Goal: Browse casually

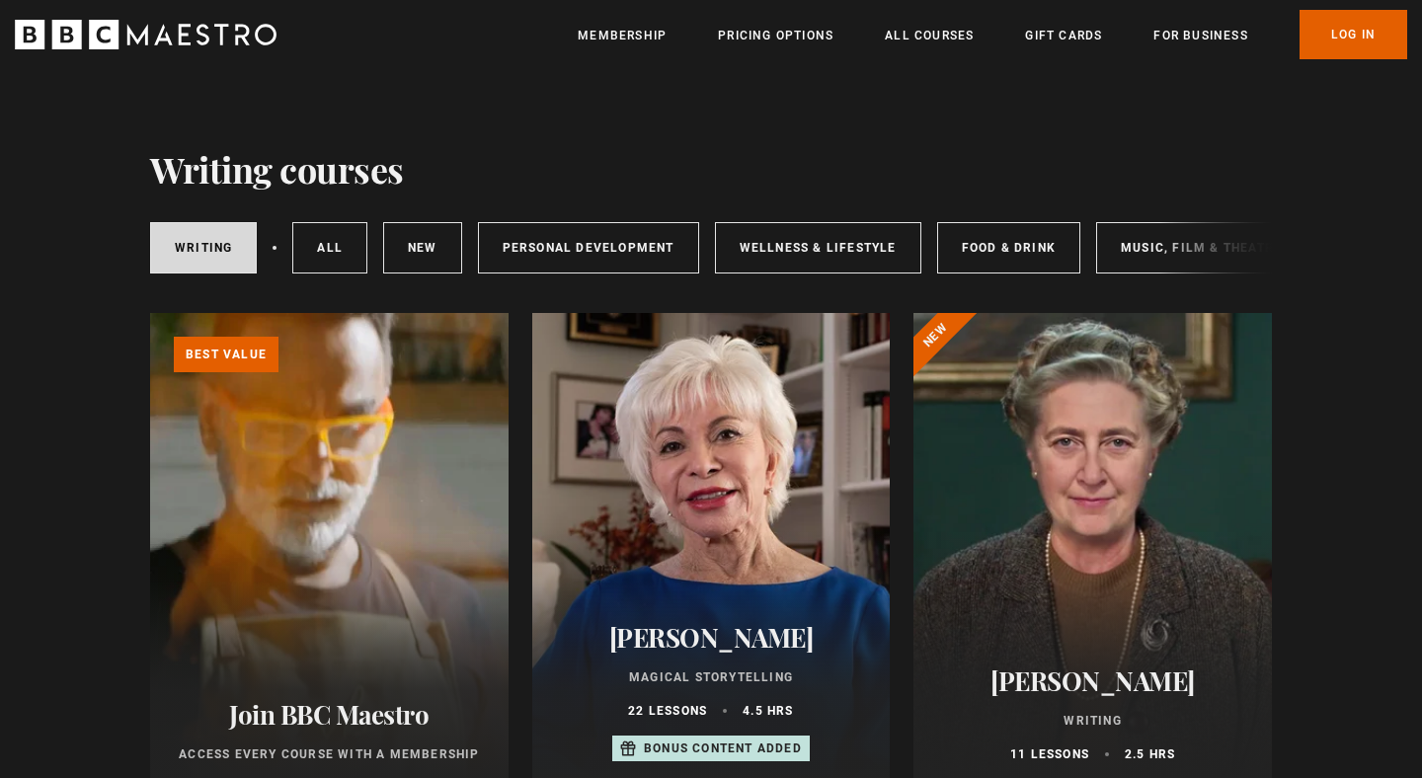
click at [167, 39] on icon "BBC Maestro" at bounding box center [163, 34] width 18 height 21
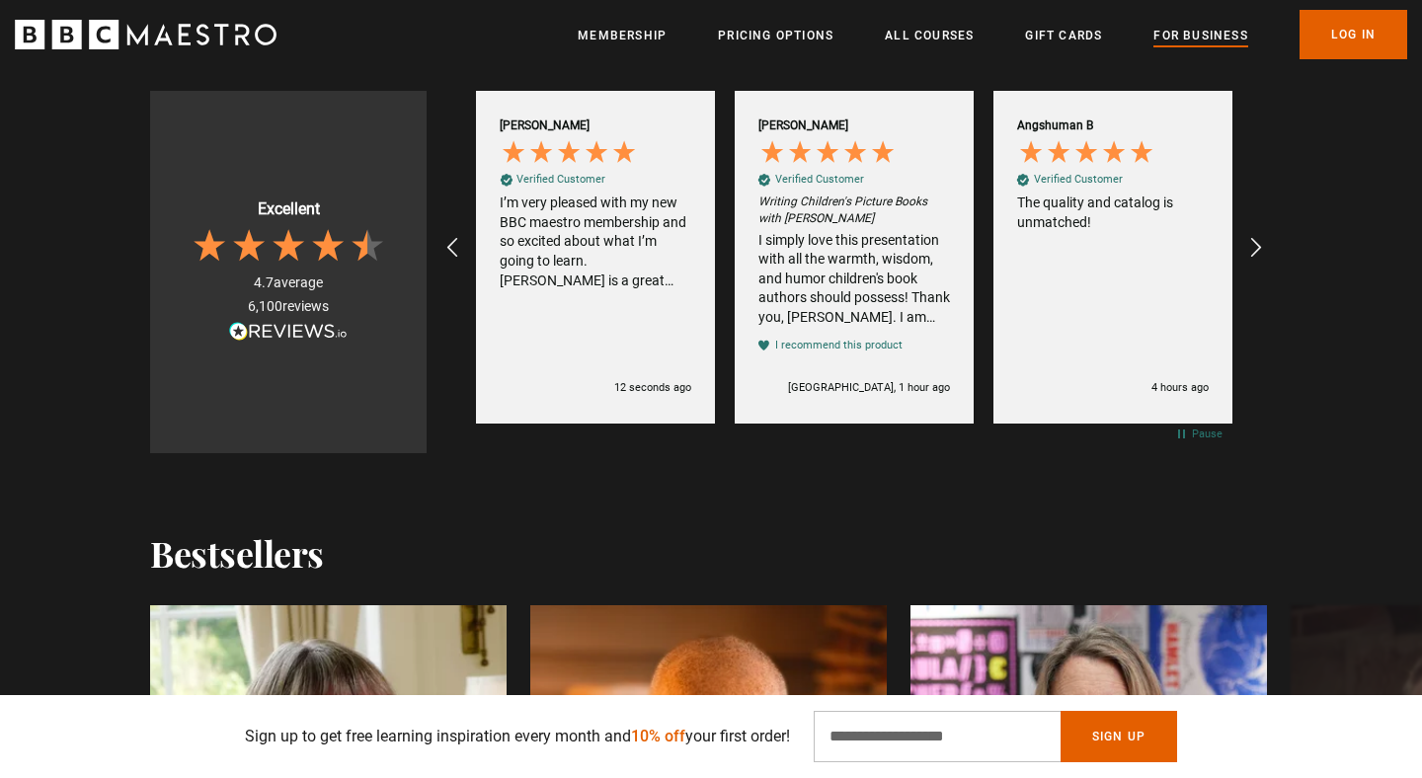
scroll to position [1482, 0]
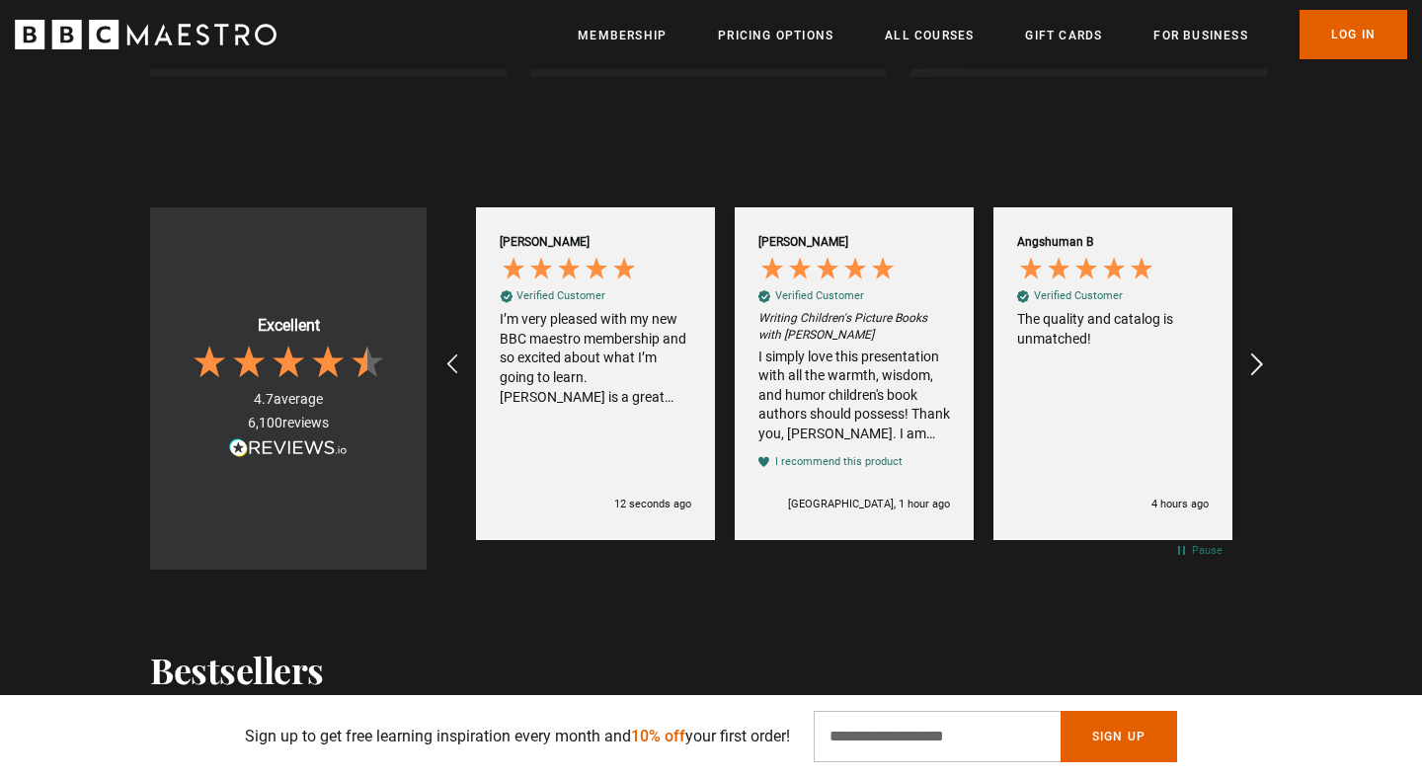
click at [1268, 371] on icon "REVIEWS.io Carousel Scroll Right" at bounding box center [1257, 364] width 28 height 28
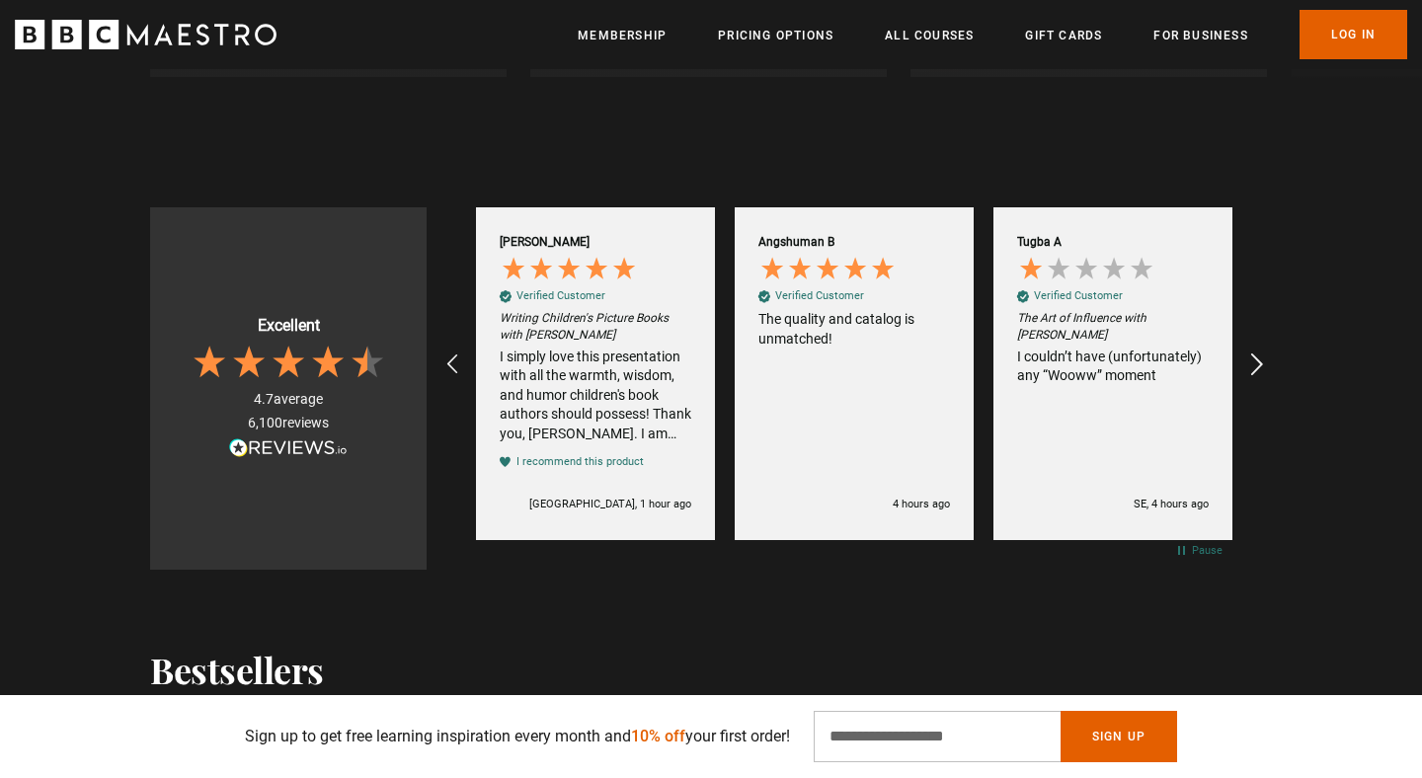
click at [1268, 371] on icon "REVIEWS.io Carousel Scroll Right" at bounding box center [1257, 364] width 28 height 28
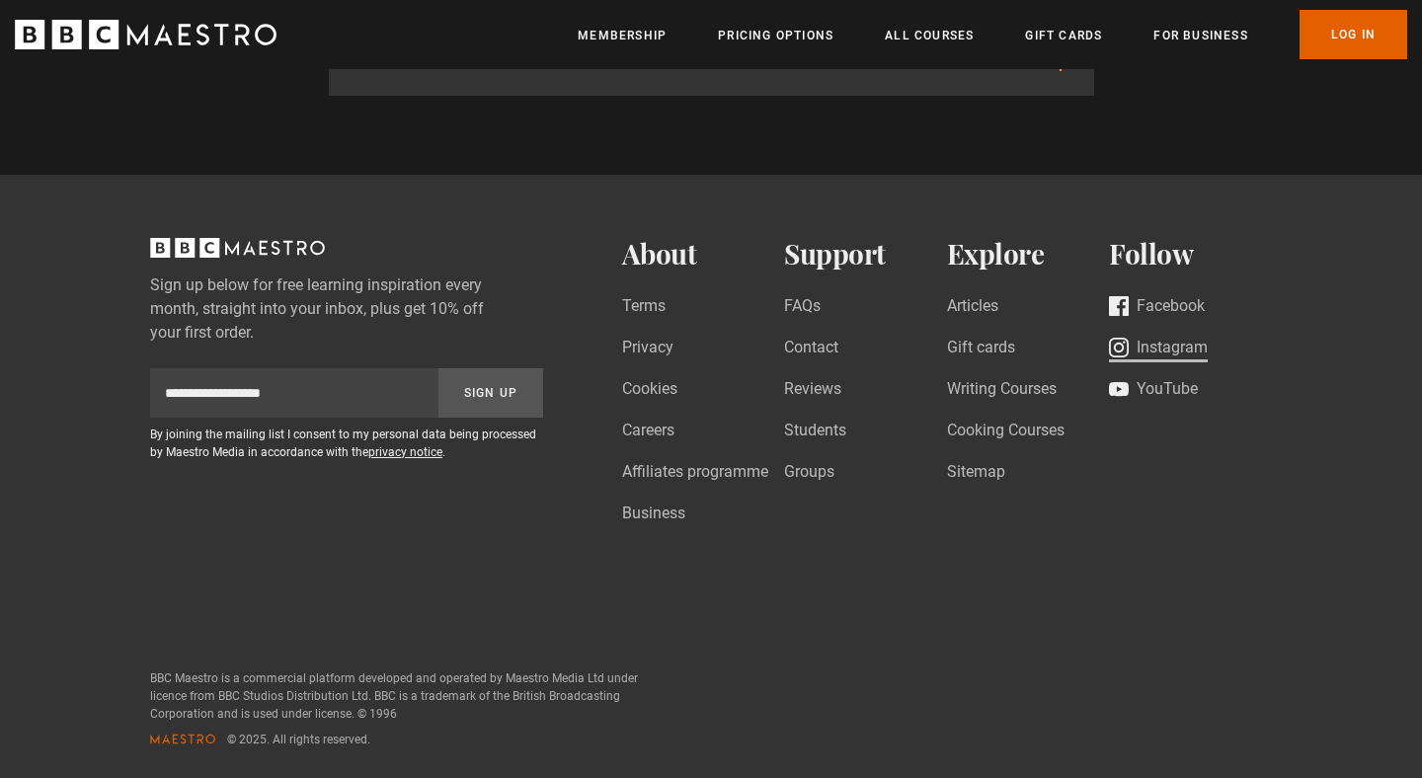
scroll to position [0, 751]
click at [1169, 342] on link "Instagram" at bounding box center [1158, 349] width 99 height 27
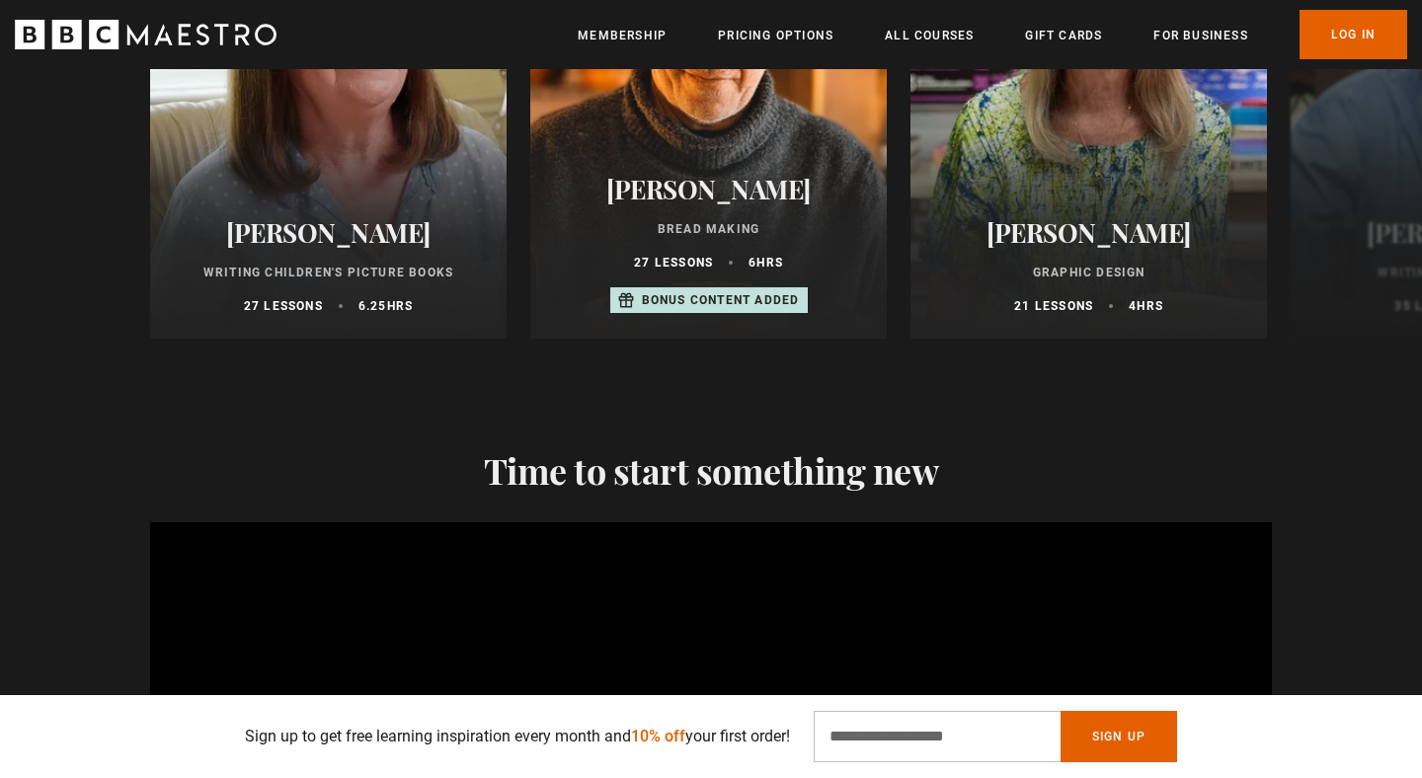
scroll to position [0, 1293]
